Goal: Information Seeking & Learning: Learn about a topic

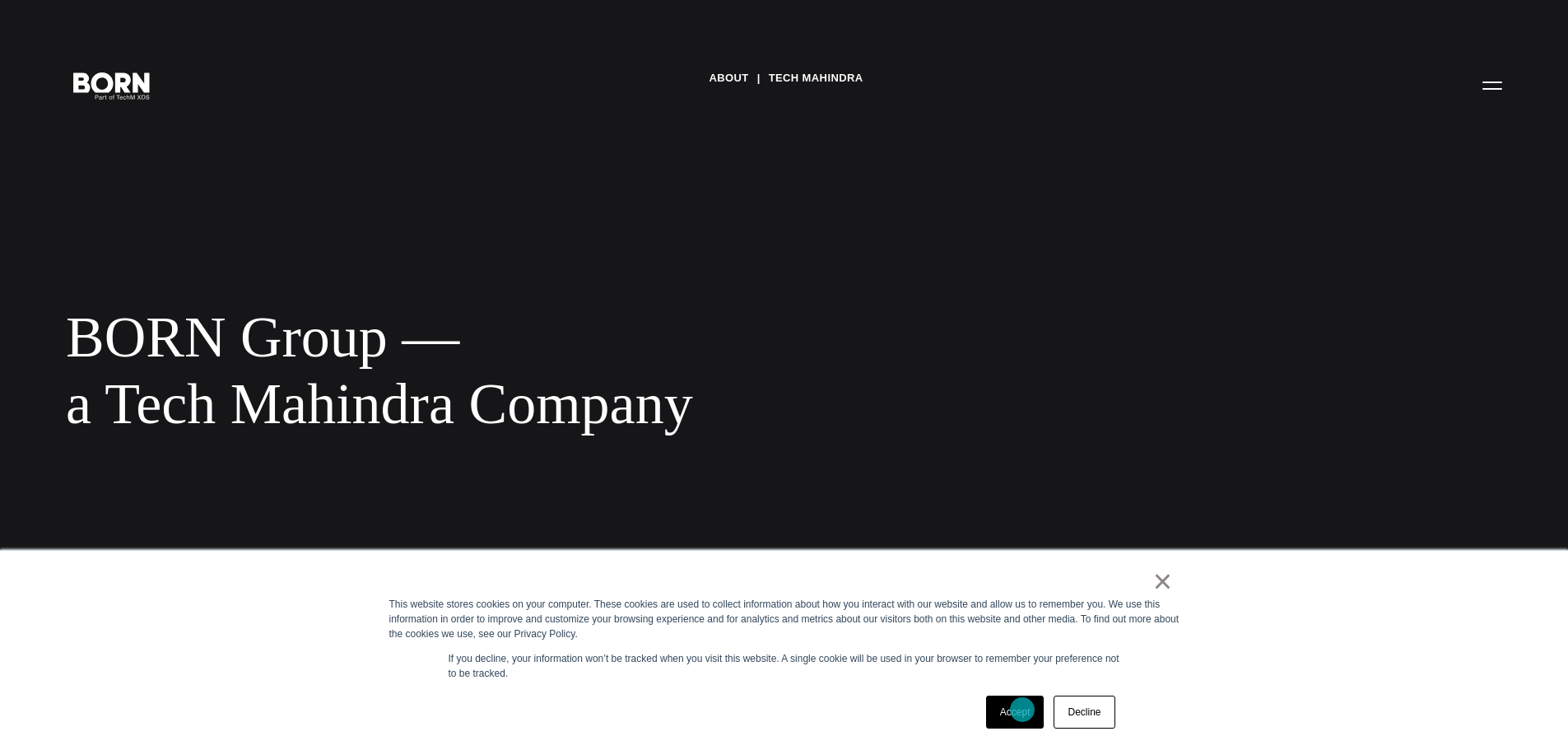
click at [1022, 709] on link "Accept" at bounding box center [1015, 712] width 58 height 33
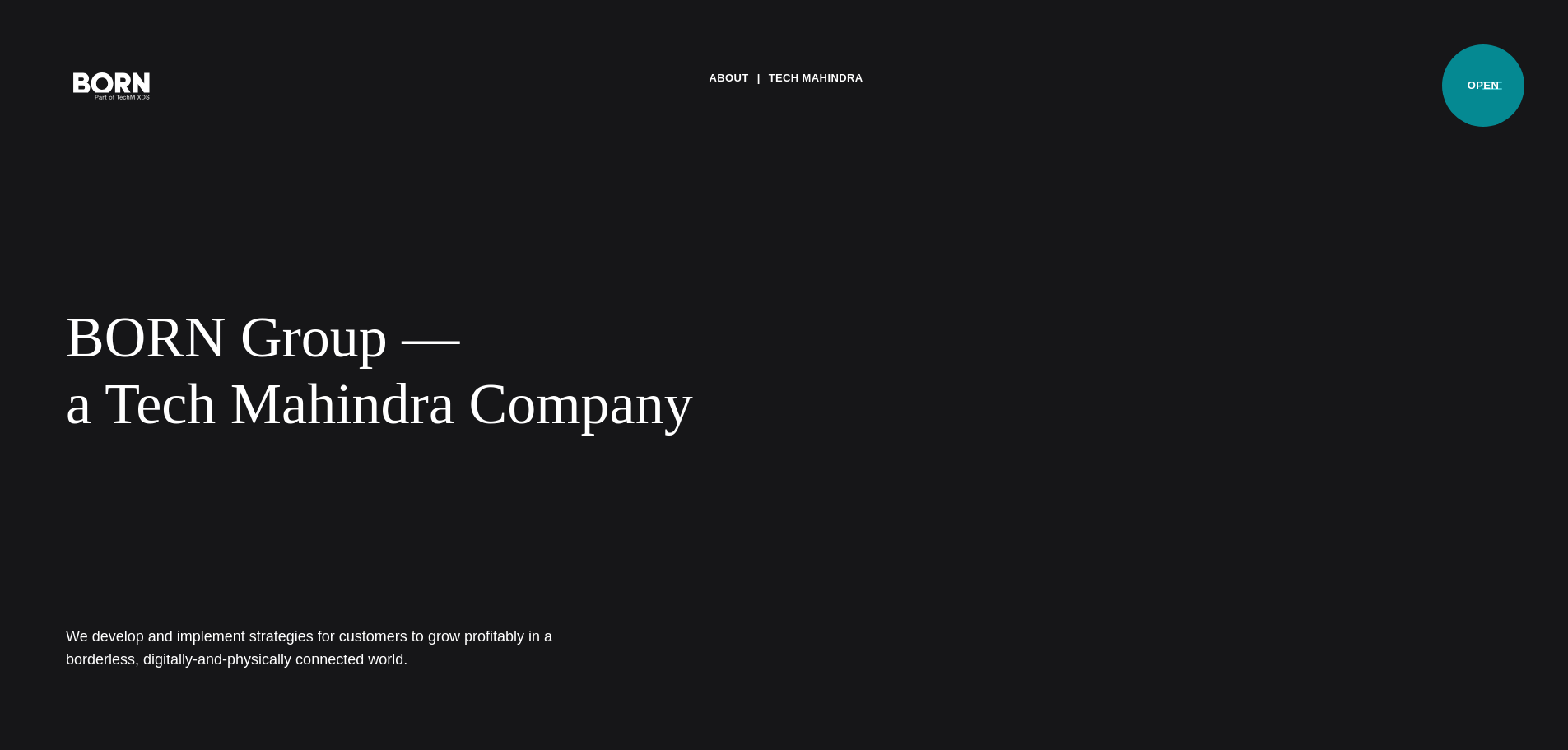
click at [1483, 86] on button "Primary Menu" at bounding box center [1492, 85] width 40 height 35
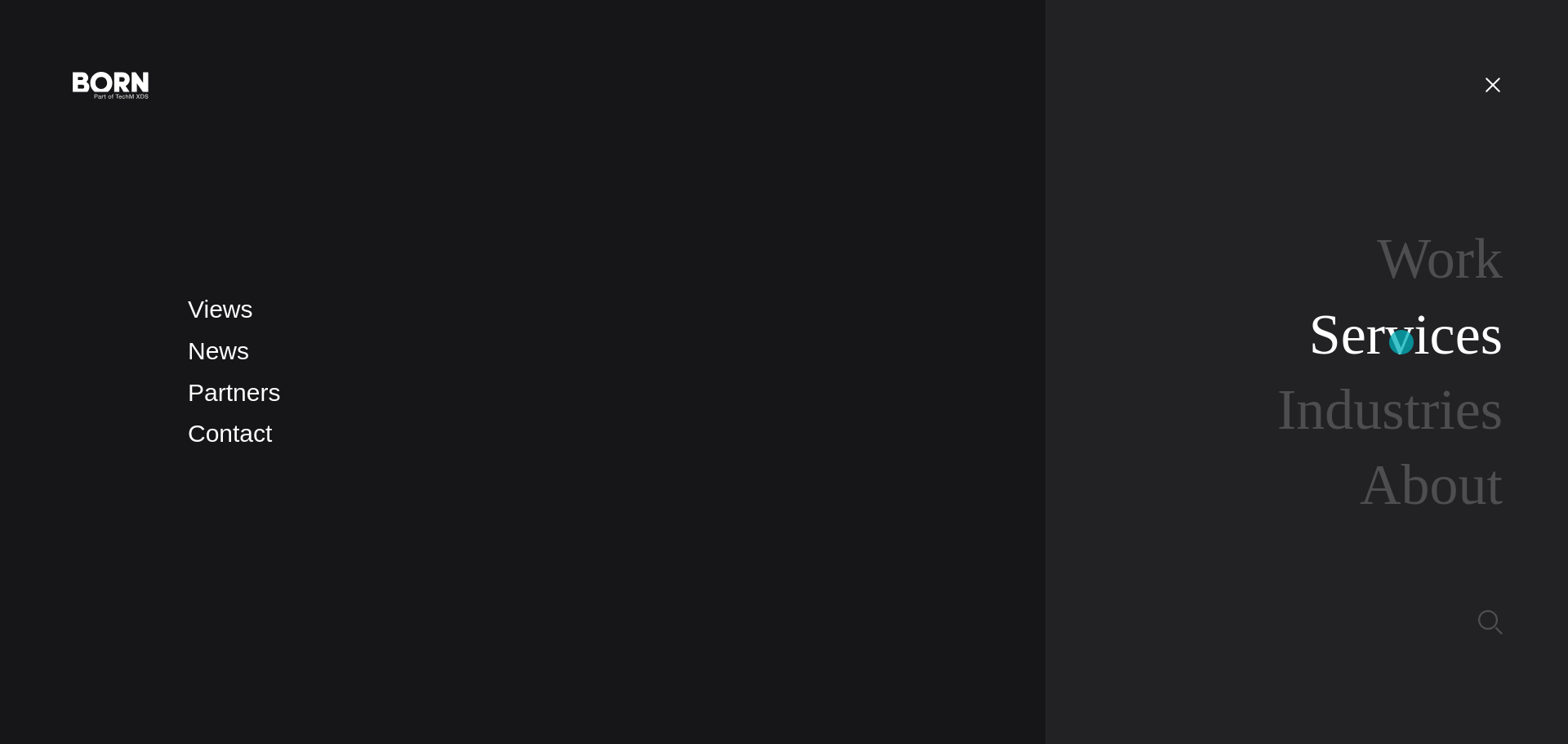
click at [1401, 342] on link "Services" at bounding box center [1406, 334] width 193 height 63
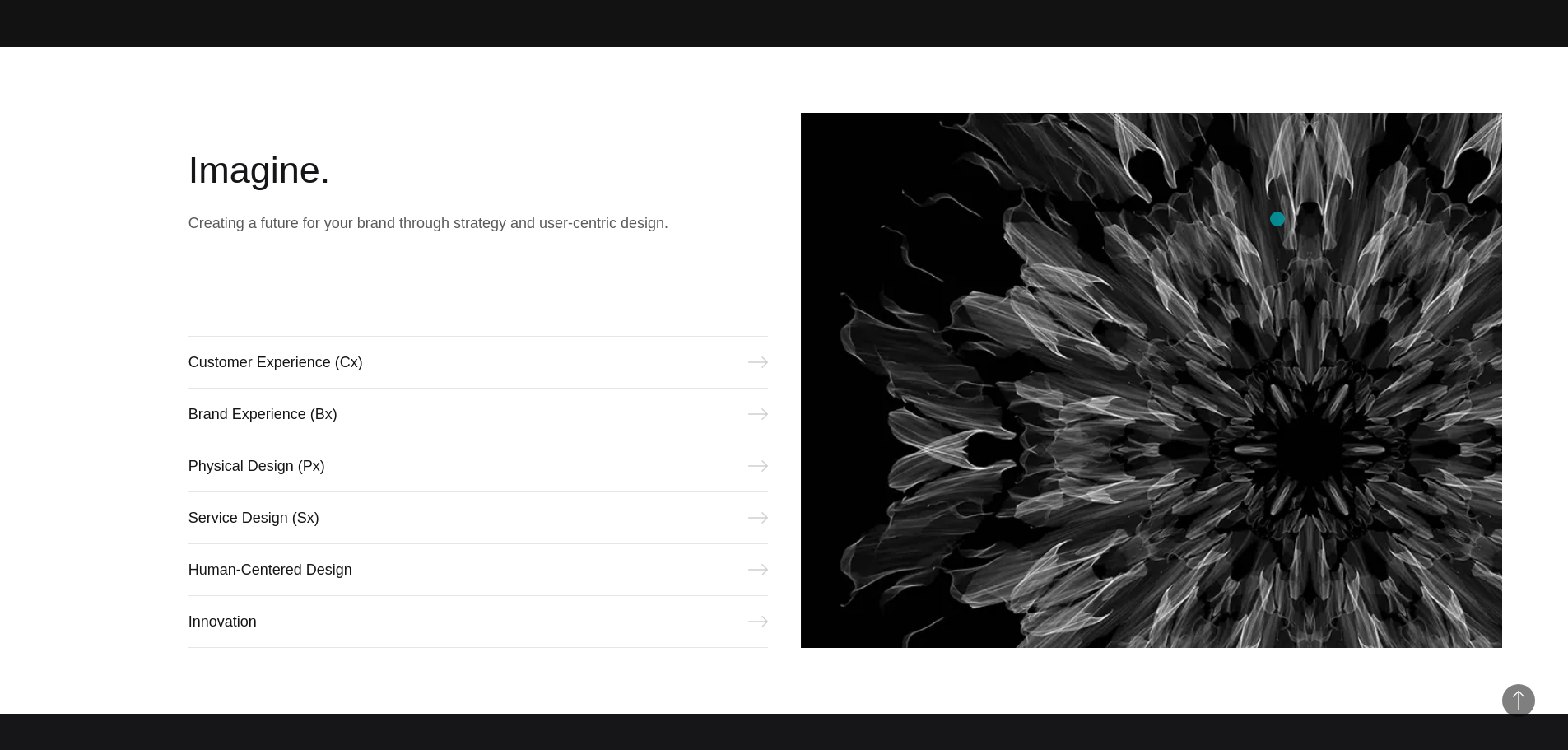
scroll to position [741, 0]
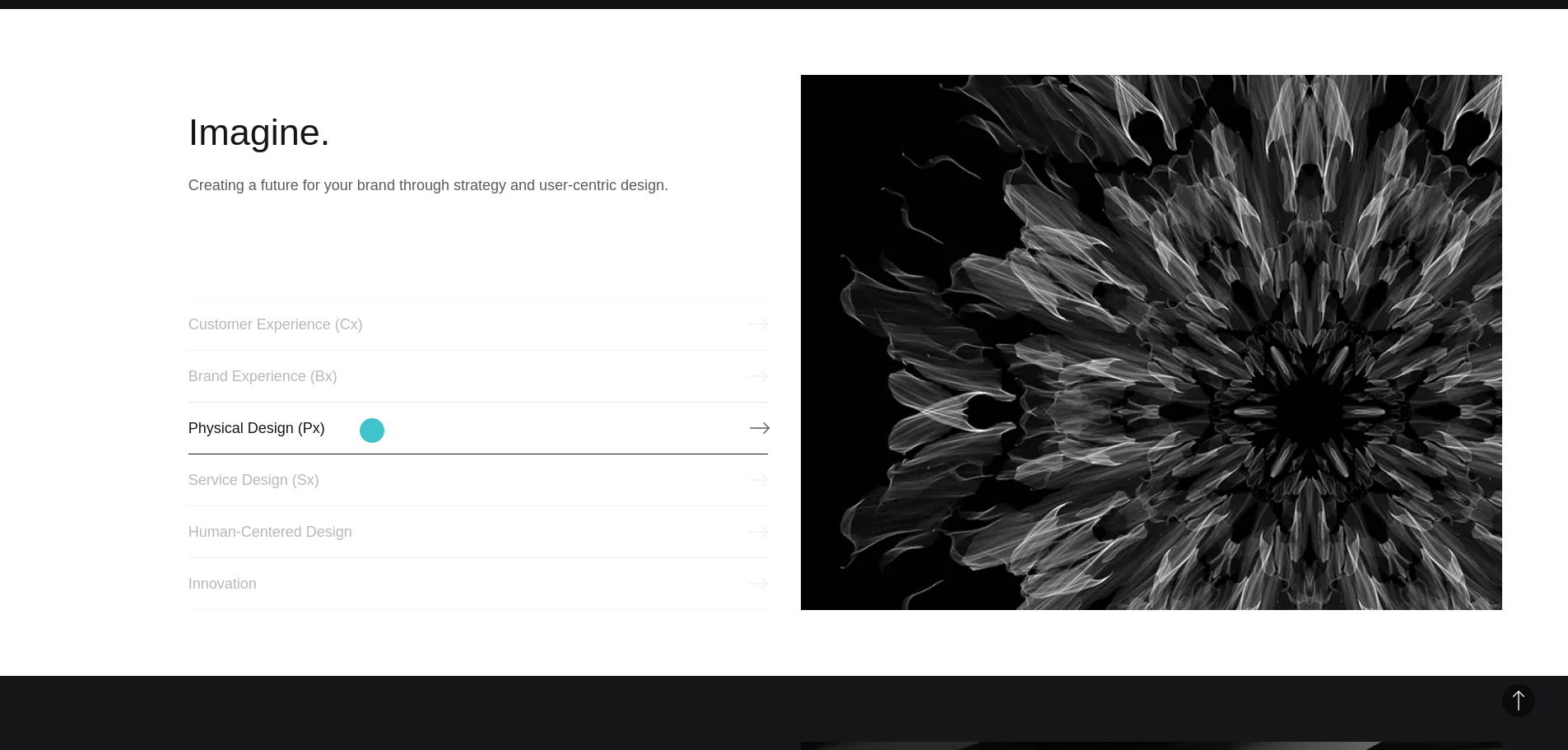
click at [372, 431] on link "Physical Design (Px)" at bounding box center [478, 428] width 580 height 53
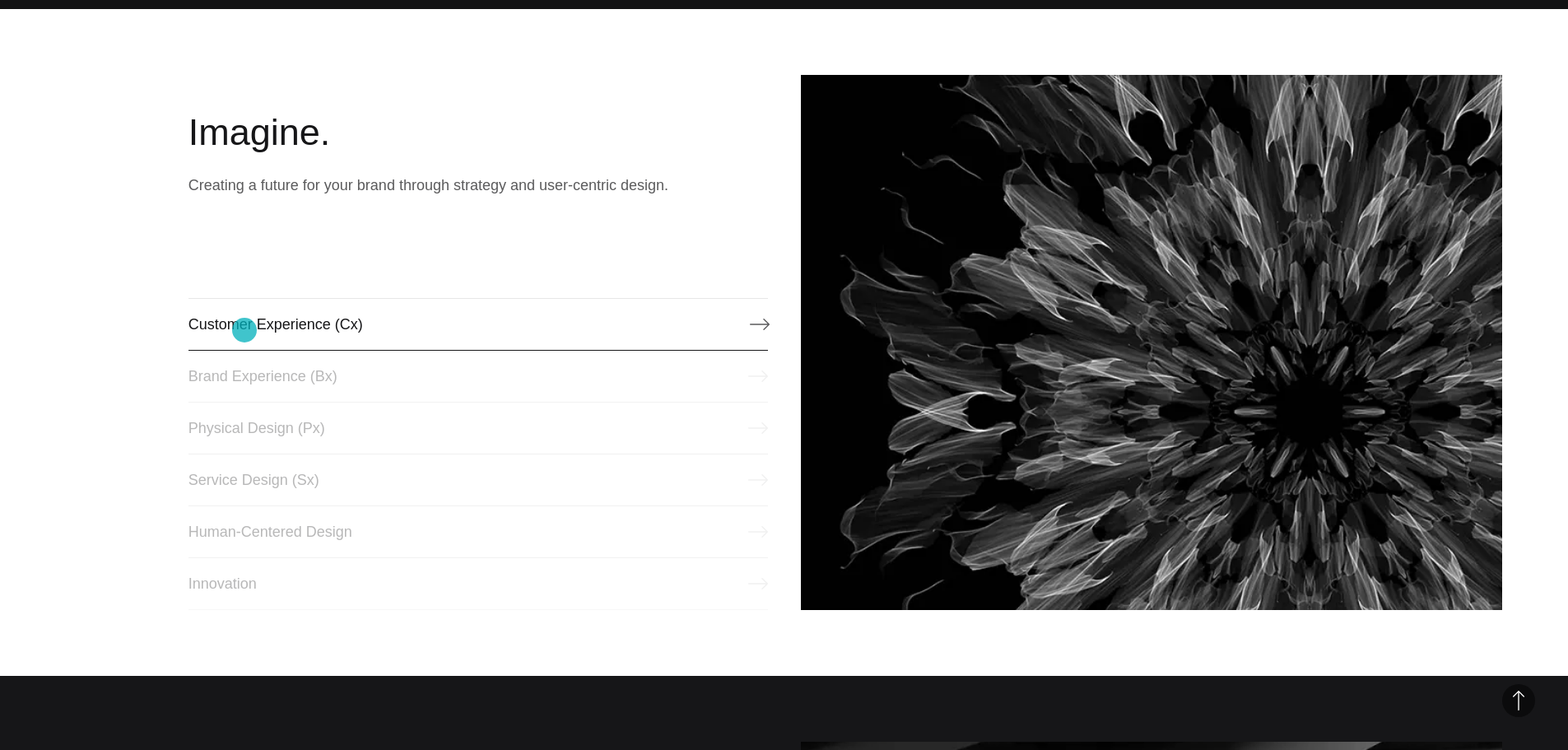
click at [244, 330] on link "Customer Experience (Cx)" at bounding box center [478, 325] width 580 height 53
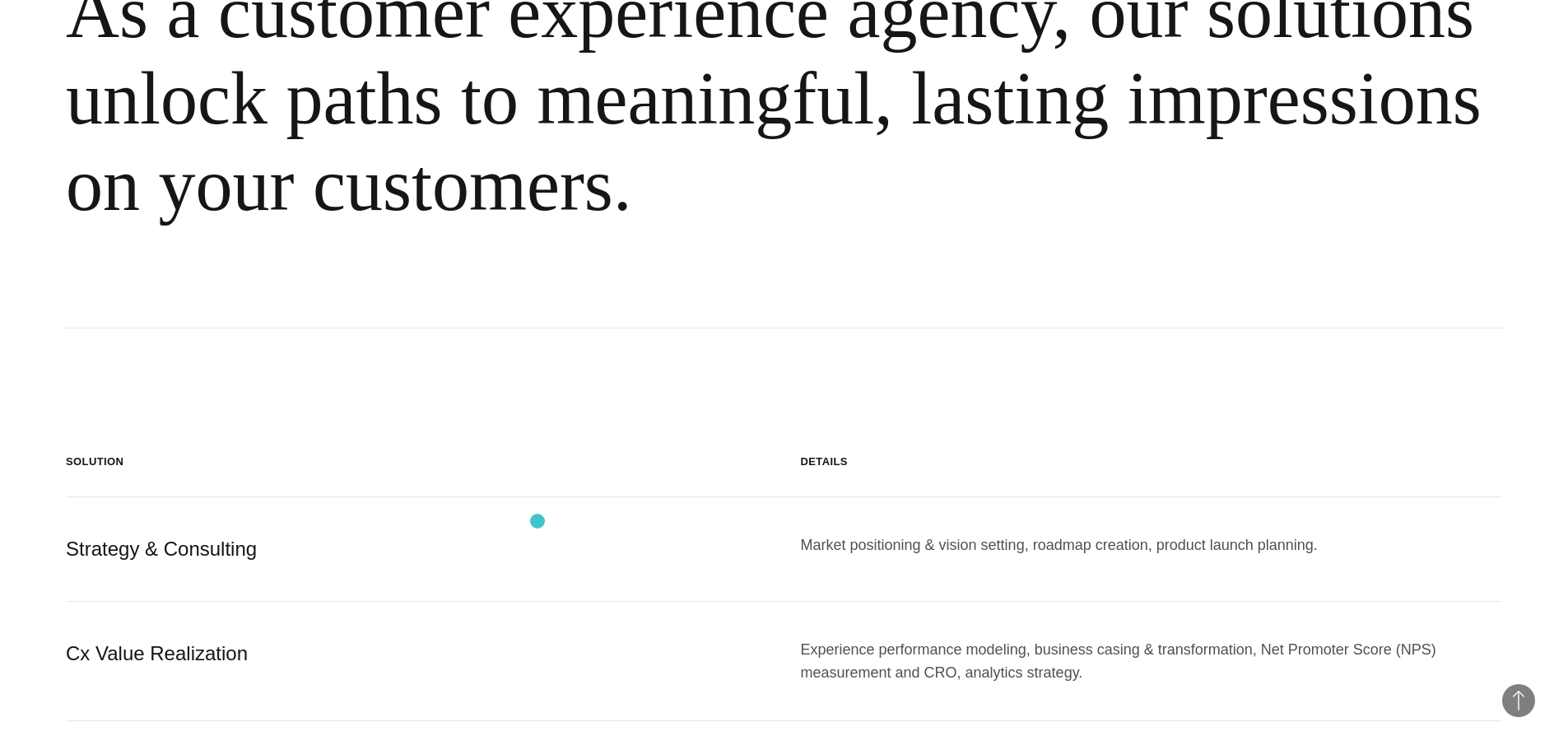
scroll to position [1152, 0]
